Goal: Information Seeking & Learning: Find specific fact

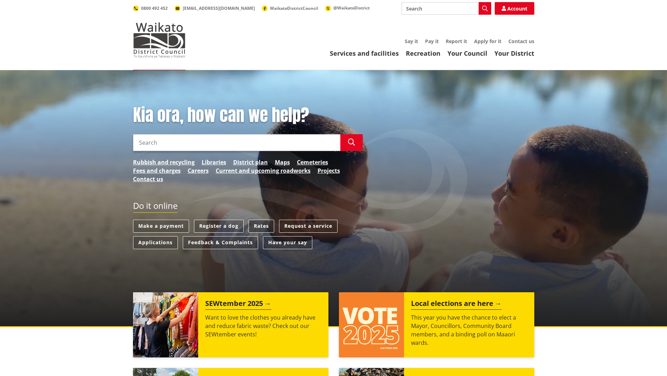
click at [262, 223] on link "Rates" at bounding box center [262, 226] width 26 height 13
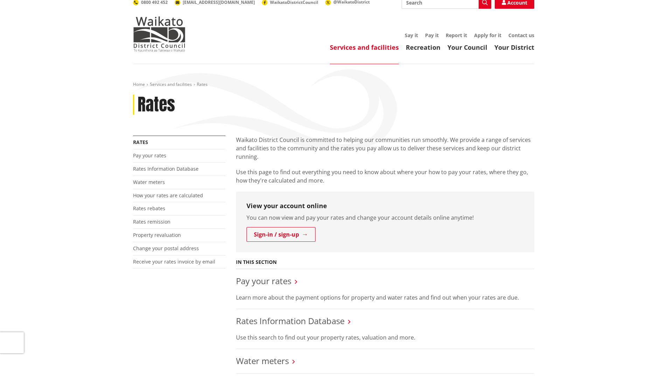
scroll to position [105, 0]
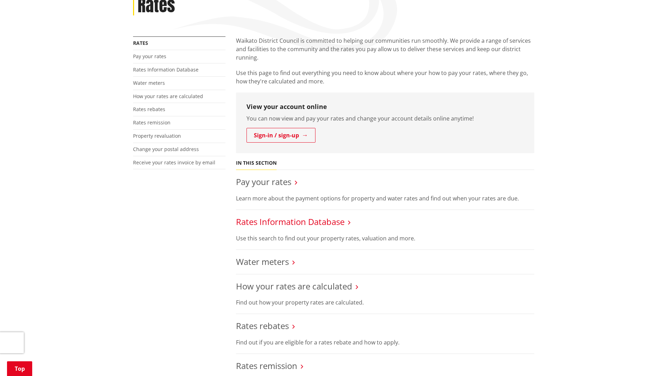
click at [268, 220] on link "Rates Information Database" at bounding box center [290, 222] width 109 height 12
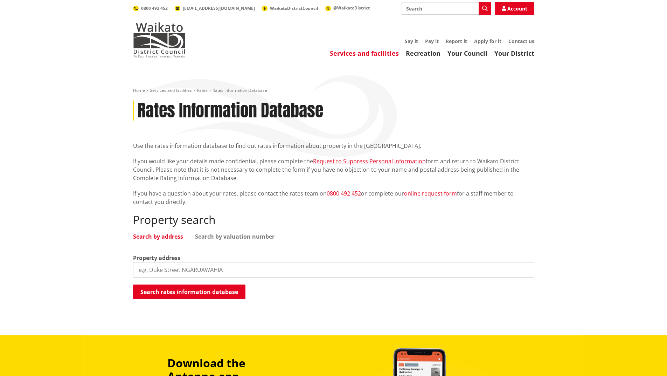
click at [186, 268] on input "search" at bounding box center [333, 269] width 401 height 15
type input "111A Platt Road"
click at [183, 286] on button "Search rates information database" at bounding box center [189, 291] width 112 height 15
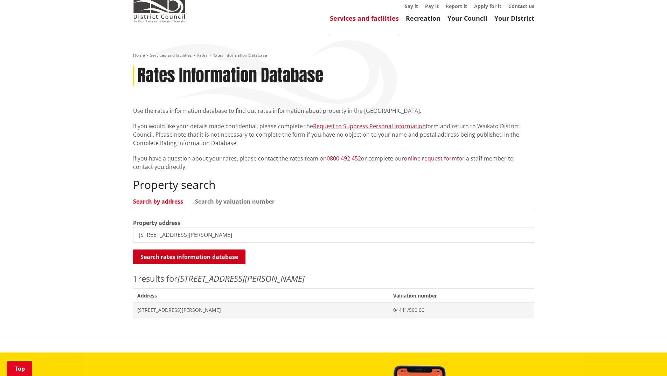
scroll to position [105, 0]
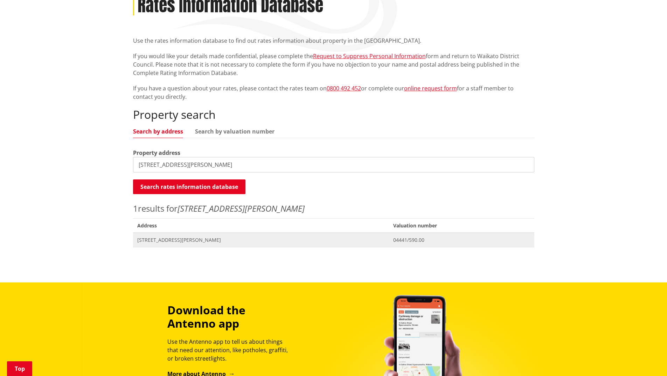
click at [393, 239] on span "04441/590.00" at bounding box center [461, 239] width 137 height 7
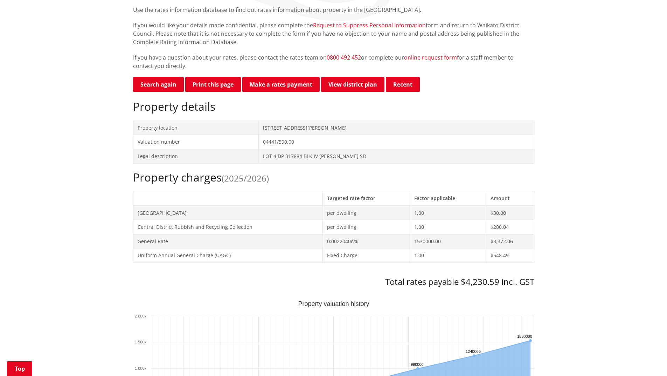
scroll to position [140, 0]
